Goal: Check status: Check status

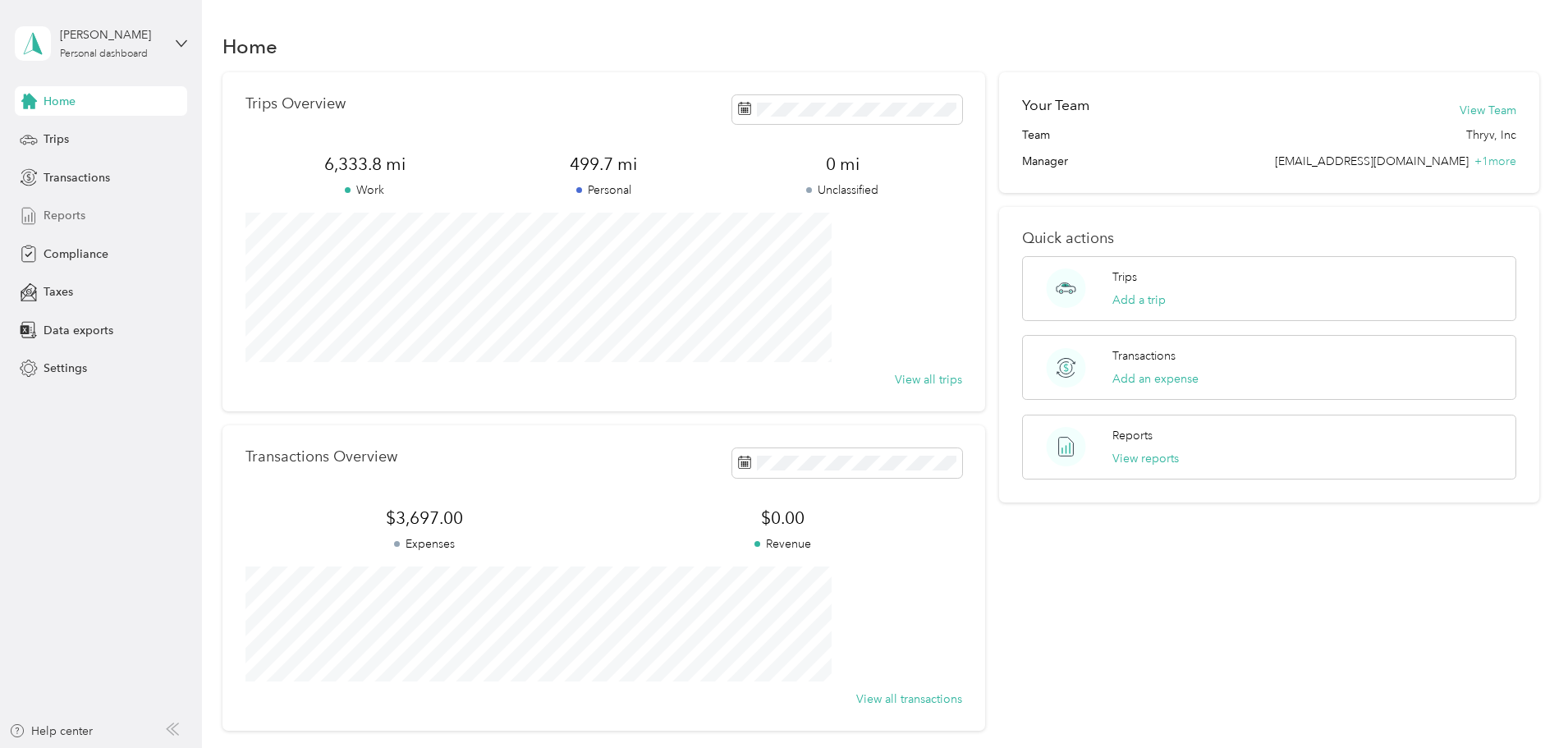
click at [75, 214] on span "Reports" at bounding box center [64, 216] width 42 height 17
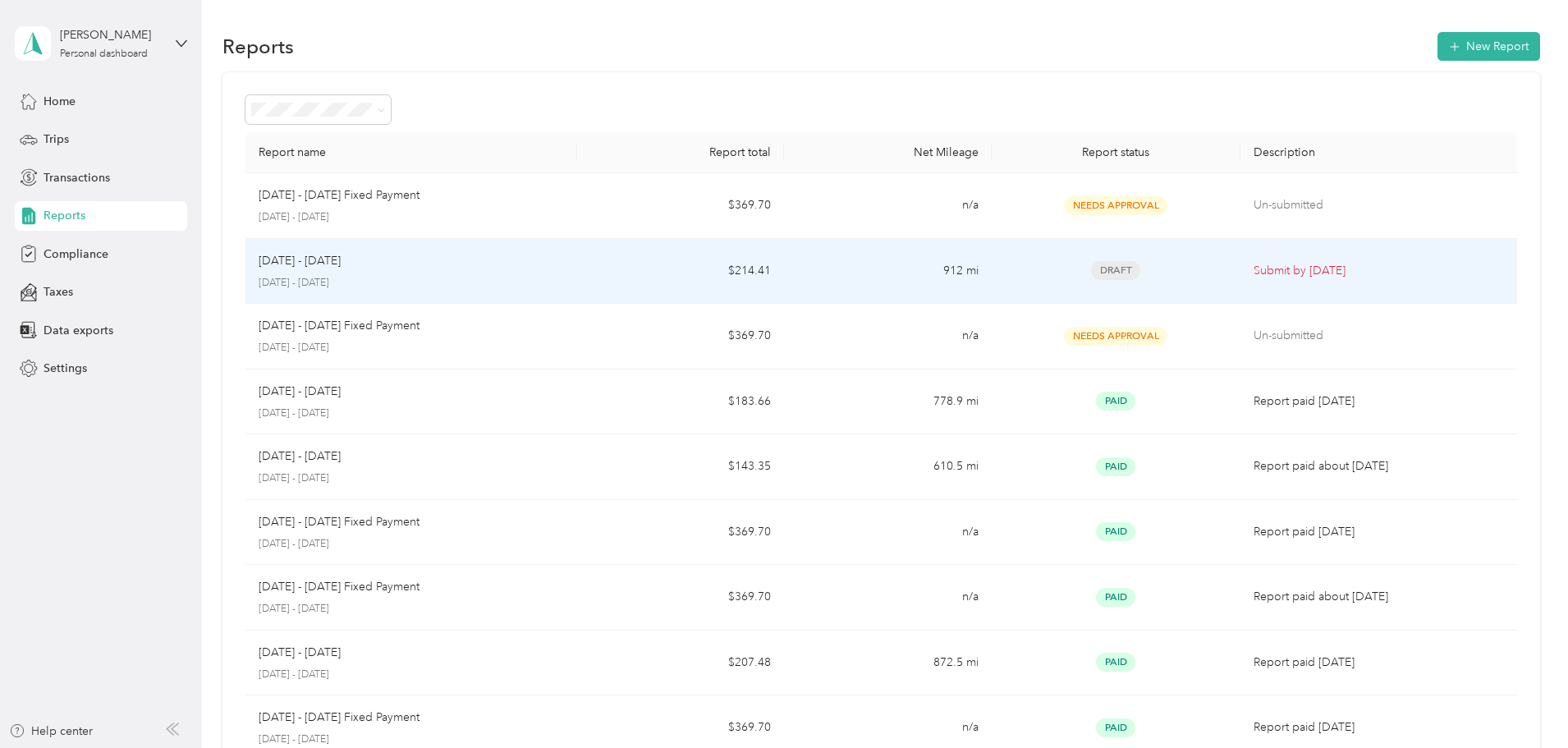
click at [835, 280] on td "912 mi" at bounding box center [888, 272] width 207 height 66
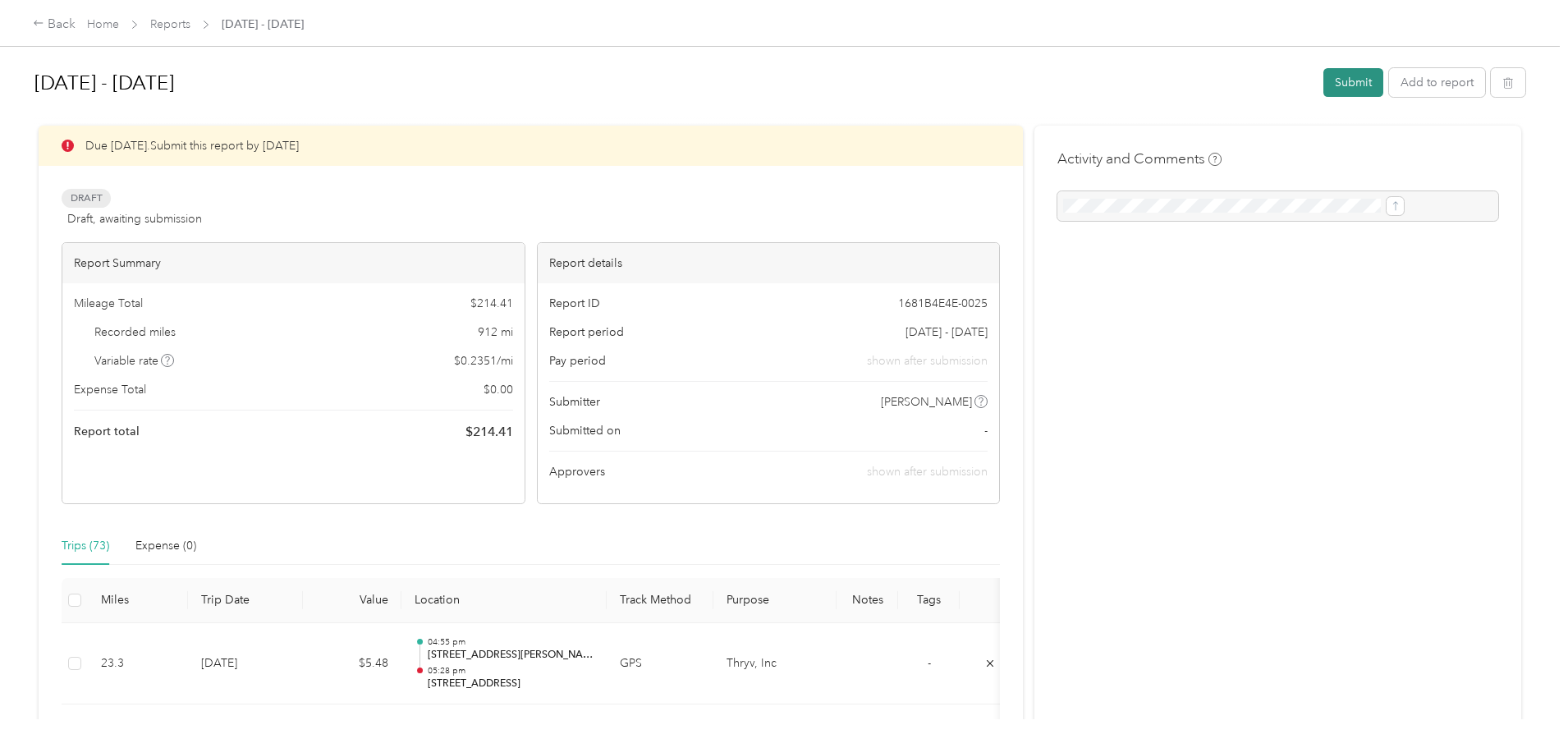
click at [1323, 88] on button "Submit" at bounding box center [1353, 82] width 60 height 29
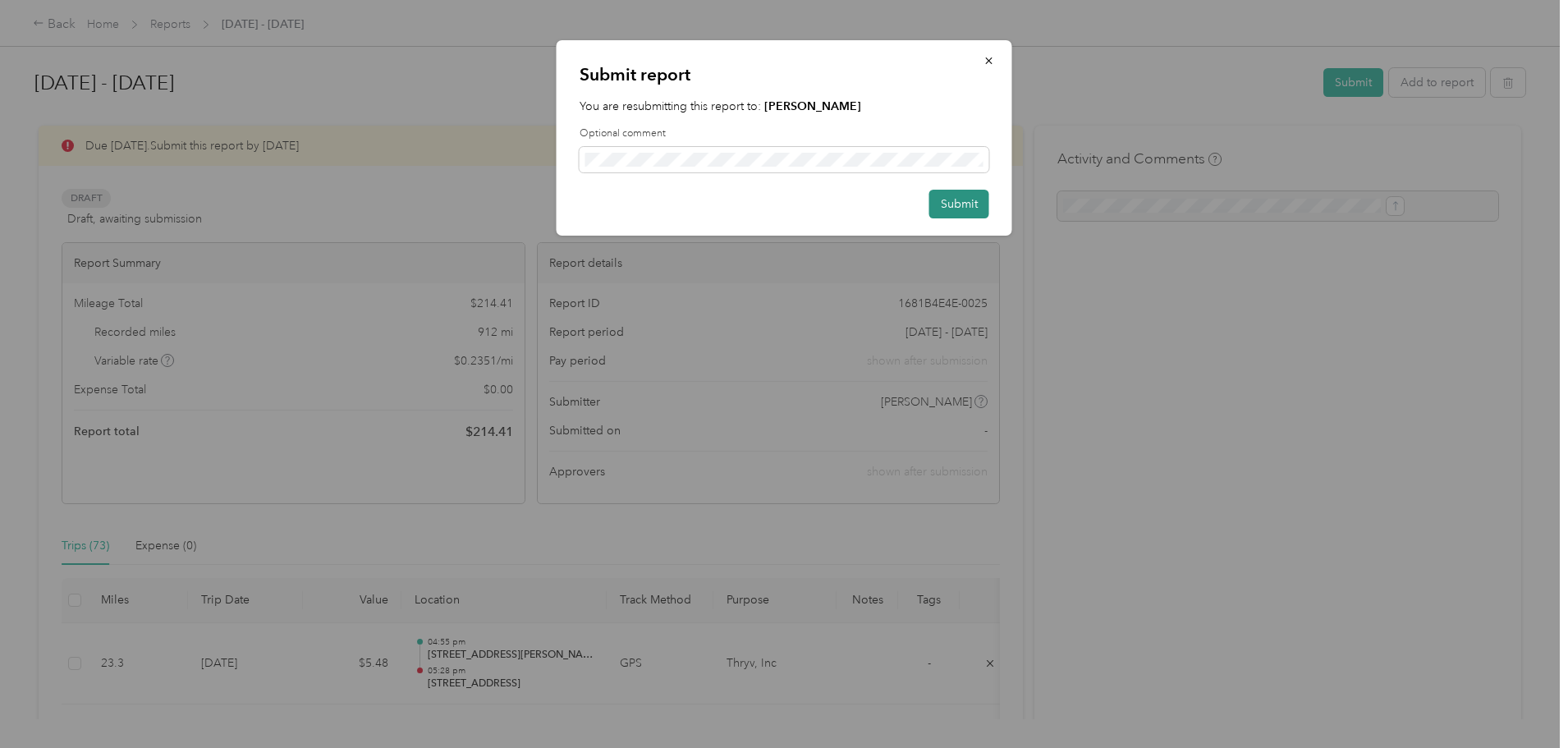
click at [953, 208] on button "Submit" at bounding box center [959, 204] width 60 height 29
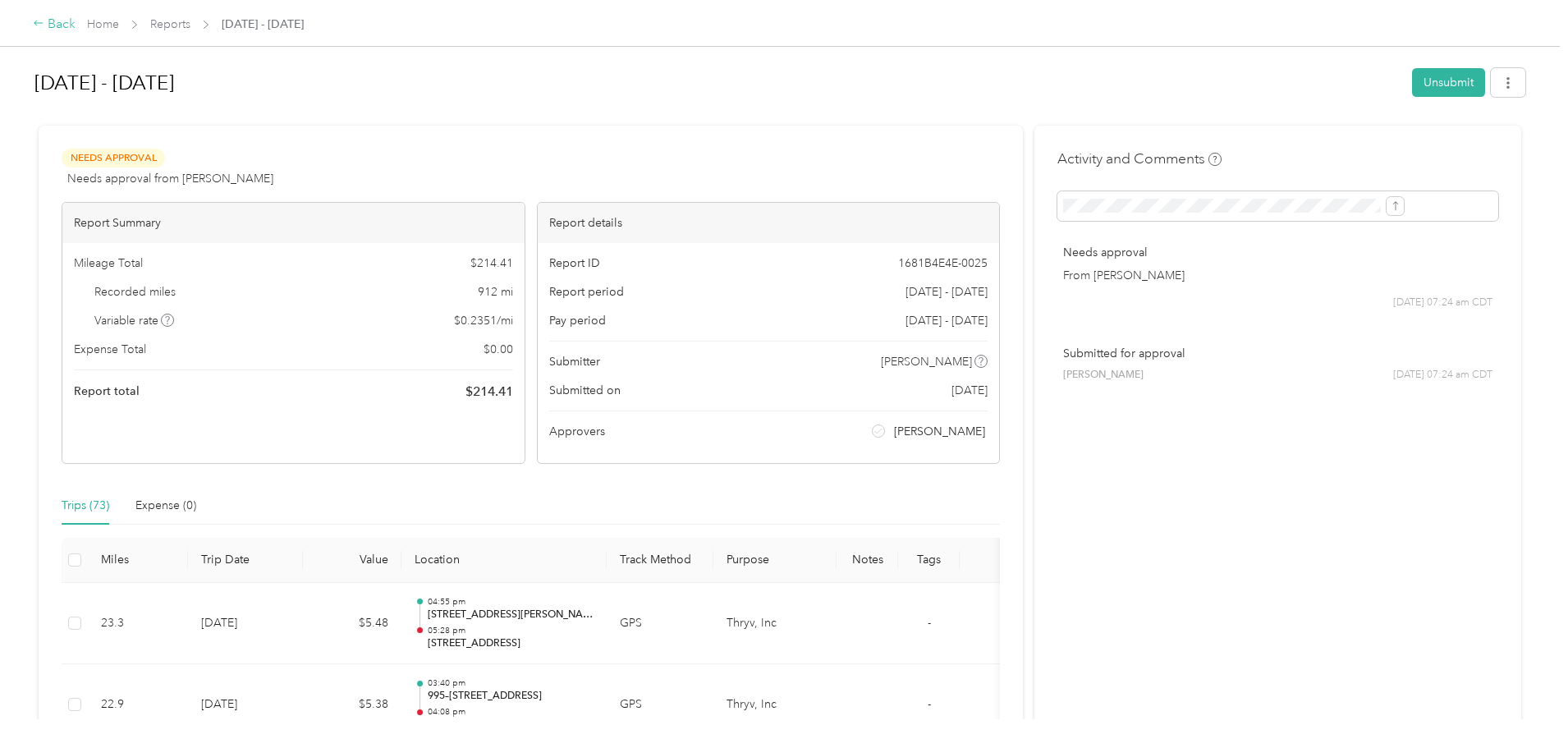
click at [45, 24] on icon at bounding box center [39, 23] width 12 height 12
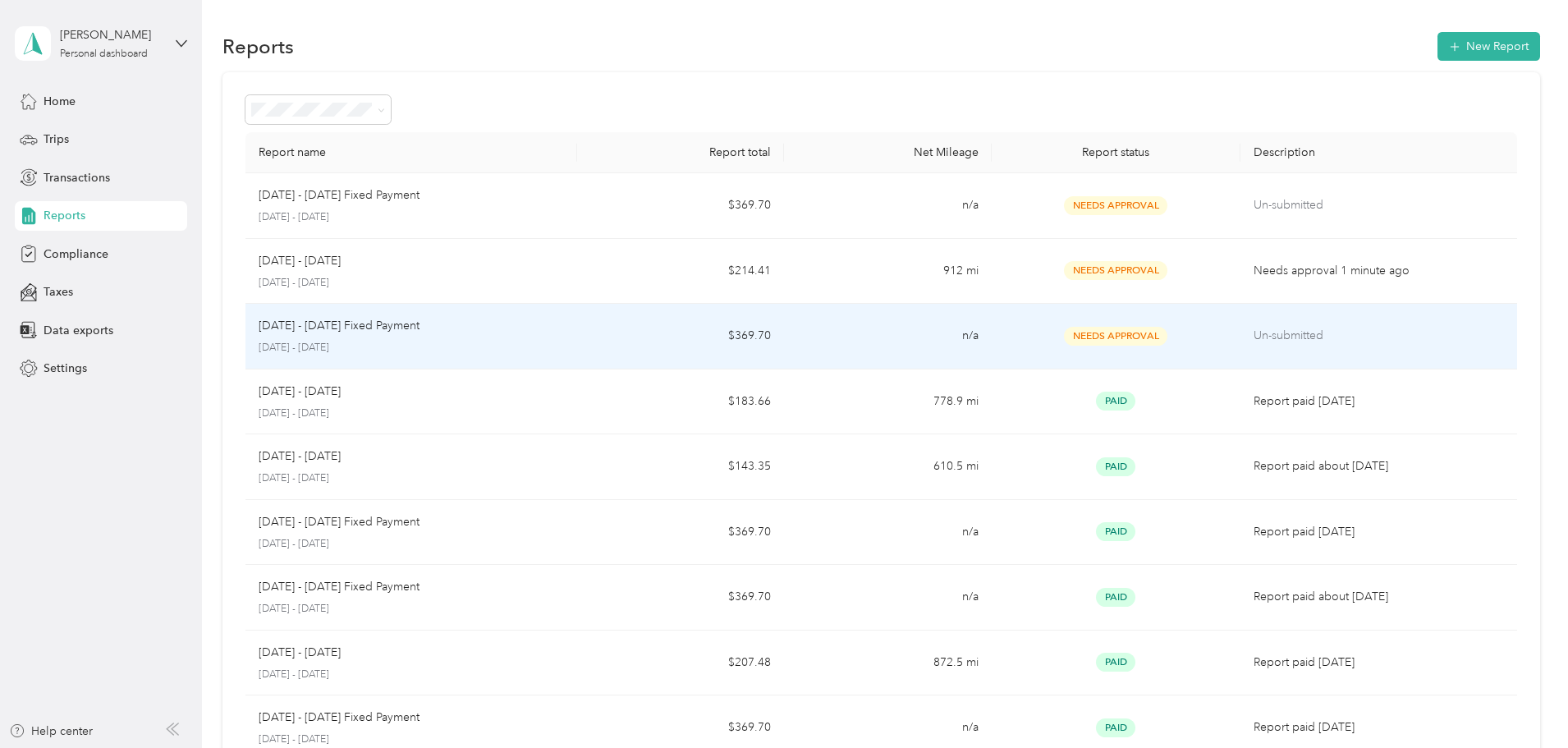
click at [663, 335] on td "$369.70" at bounding box center [680, 337] width 207 height 66
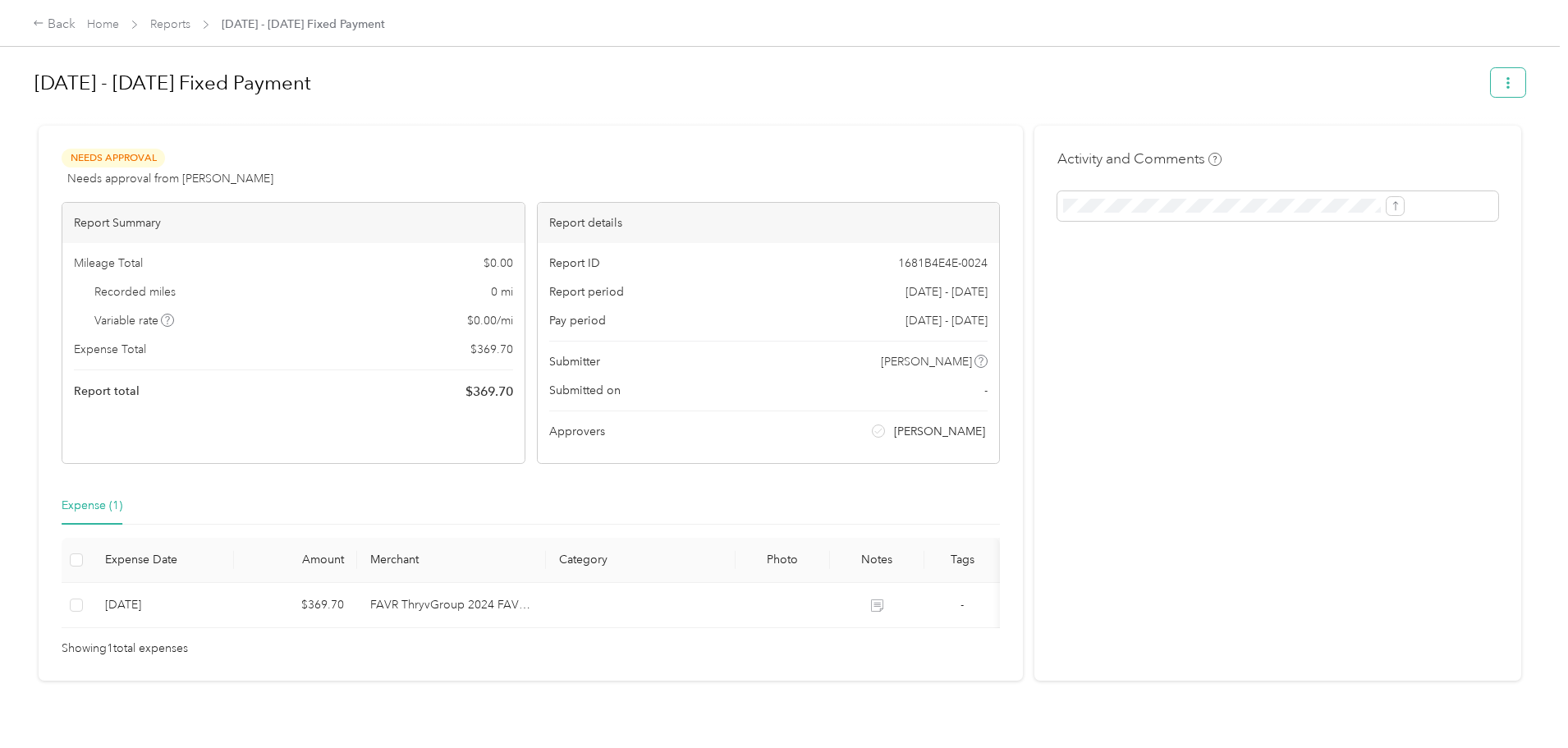
click at [1491, 89] on button "button" at bounding box center [1508, 82] width 35 height 29
drag, startPoint x: 1250, startPoint y: 80, endPoint x: 1093, endPoint y: 83, distance: 157.0
click at [1247, 80] on h1 "[DATE] - [DATE] Fixed Payment" at bounding box center [757, 82] width 1445 height 40
